Goal: Information Seeking & Learning: Learn about a topic

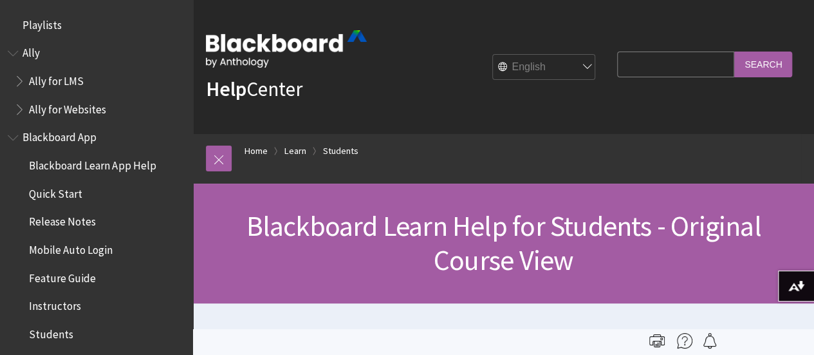
scroll to position [1521, 0]
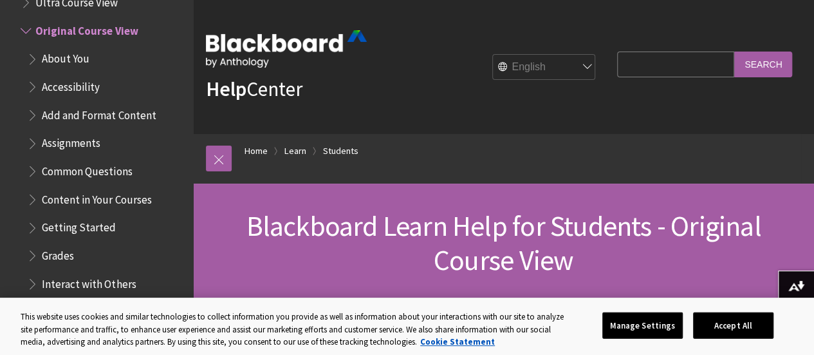
click at [670, 68] on input "Search Query" at bounding box center [675, 64] width 117 height 25
type input "blog"
click at [735, 52] on input "Search" at bounding box center [764, 64] width 58 height 25
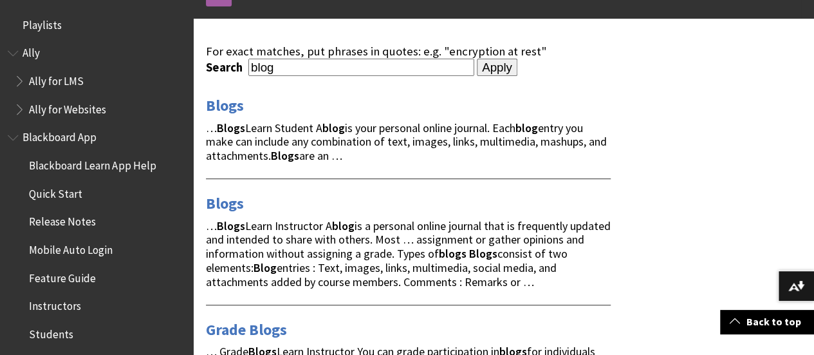
scroll to position [166, 0]
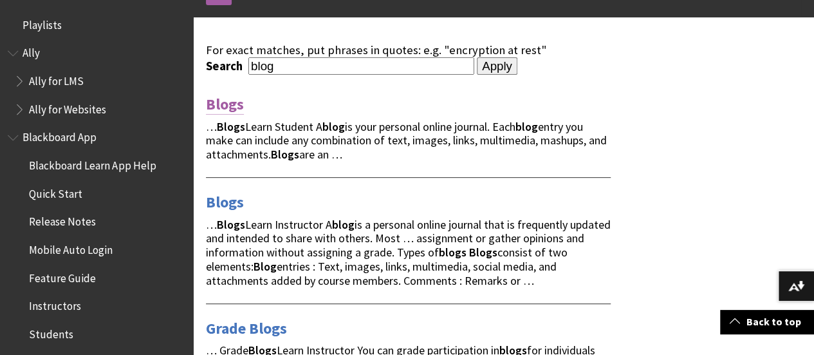
click at [225, 100] on link "Blogs" at bounding box center [225, 104] width 38 height 21
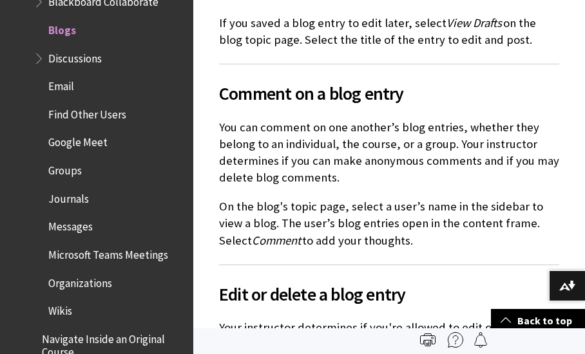
scroll to position [2712, 0]
